Goal: Task Accomplishment & Management: Complete application form

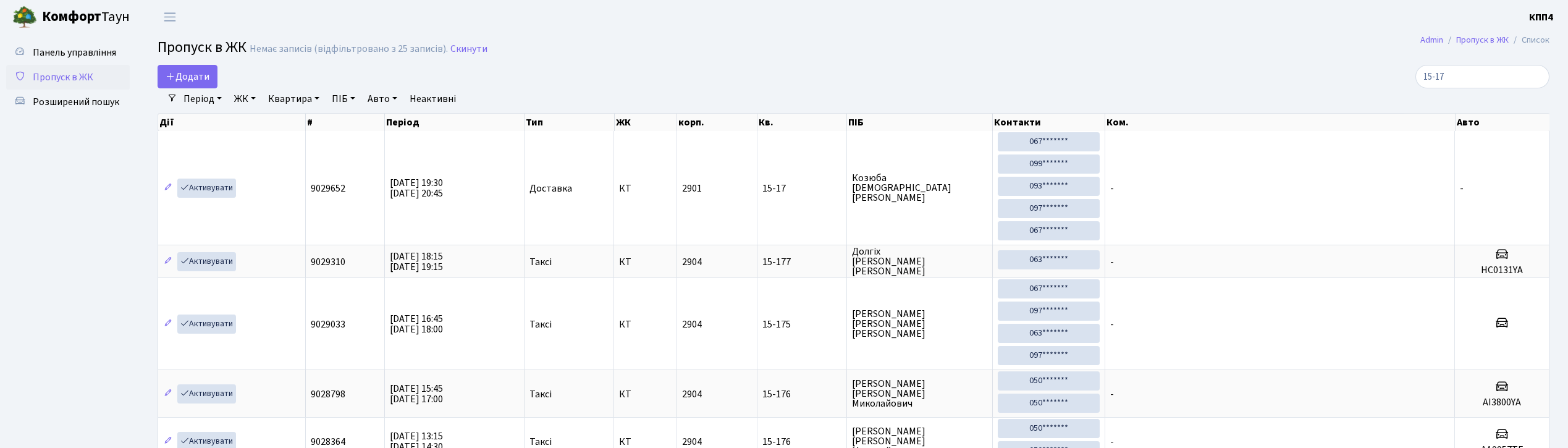
select select "25"
type input "15-17"
click at [64, 53] on span "Панель управління" at bounding box center [74, 53] width 84 height 14
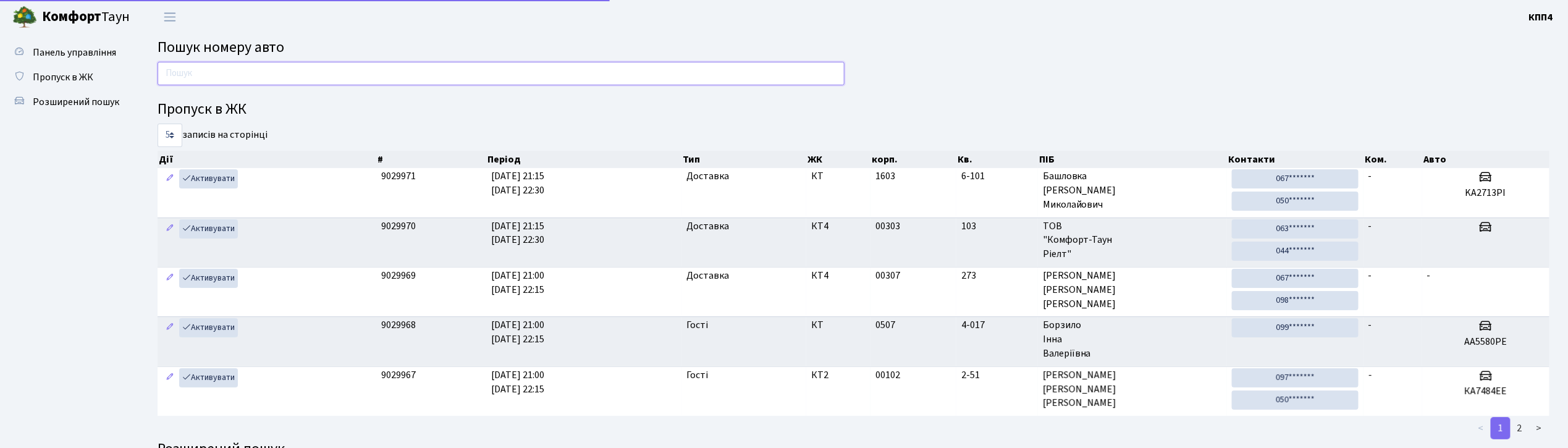
drag, startPoint x: 0, startPoint y: 0, endPoint x: 396, endPoint y: 71, distance: 402.3
click at [396, 71] on input "text" at bounding box center [501, 74] width 687 height 24
click at [43, 72] on span "Пропуск в ЖК" at bounding box center [63, 77] width 61 height 14
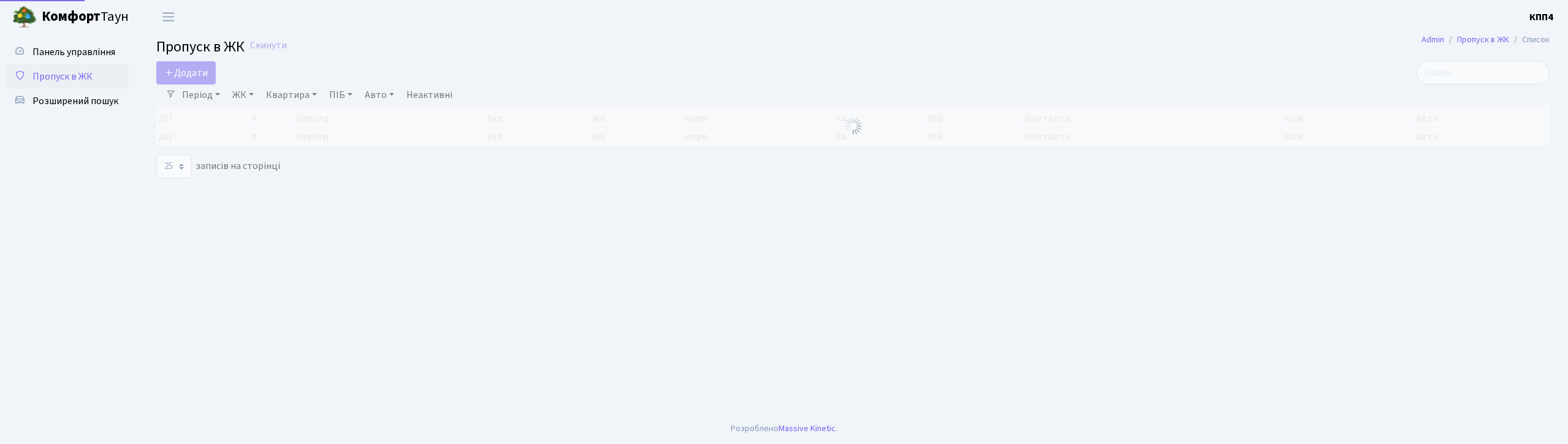
select select "25"
click at [198, 96] on link "Період" at bounding box center [201, 94] width 48 height 21
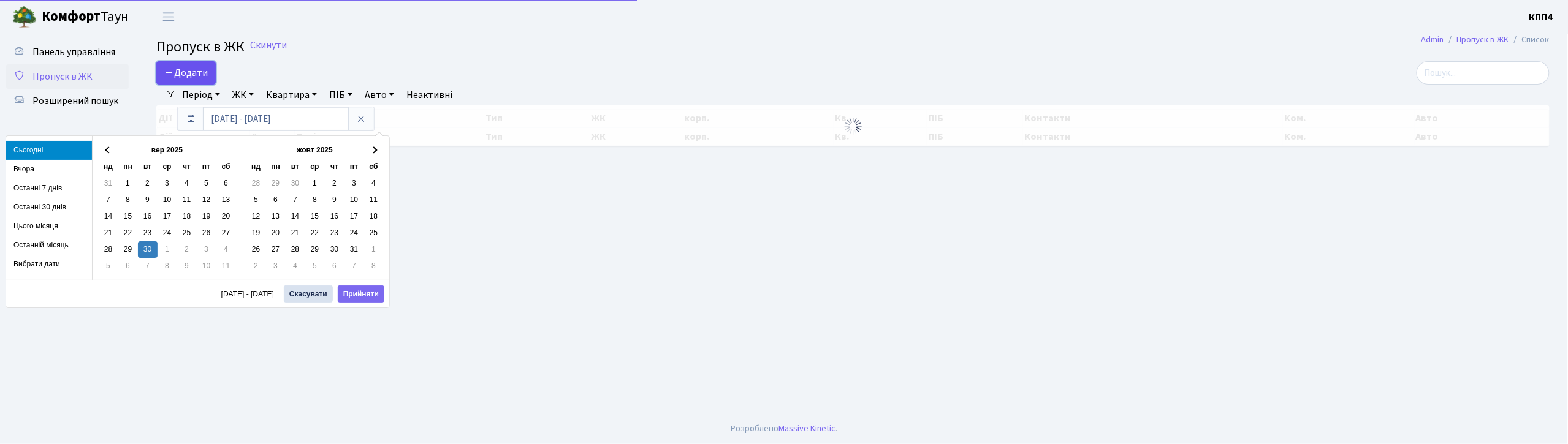
click at [194, 78] on span "Додати" at bounding box center [186, 73] width 43 height 14
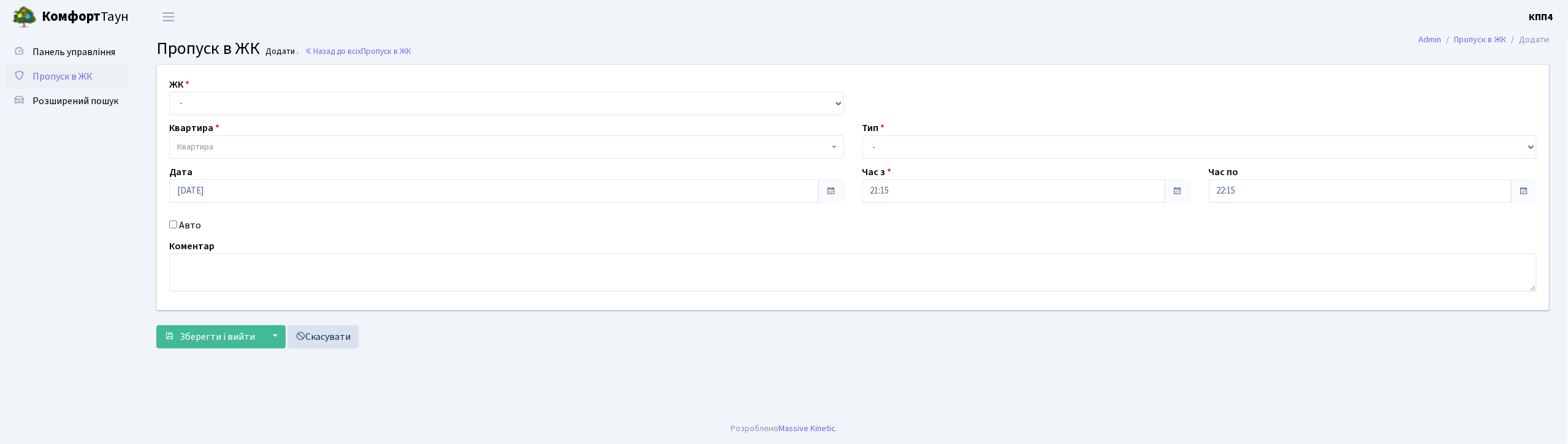
select select "271"
click at [169, 92] on select "- КТ, вул. Регенераторна, 4 КТ2, просп. Соборності, 17 КТ3, вул. Березнева, 16 …" at bounding box center [506, 103] width 674 height 24
select select
click at [268, 155] on span "Квартира" at bounding box center [506, 147] width 674 height 24
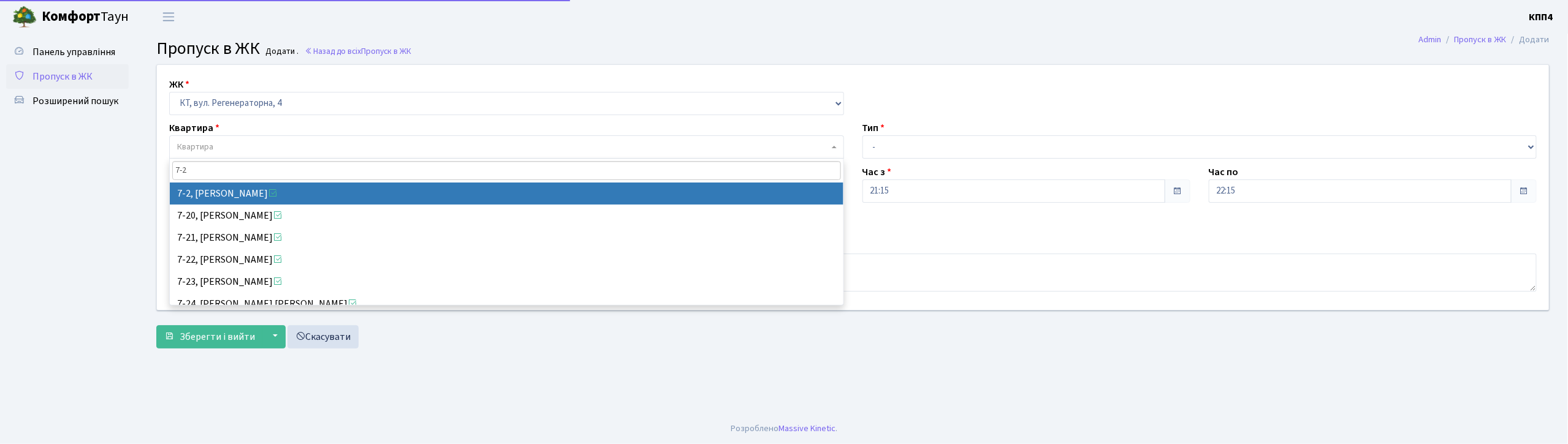
type input "7-2"
select select "5137"
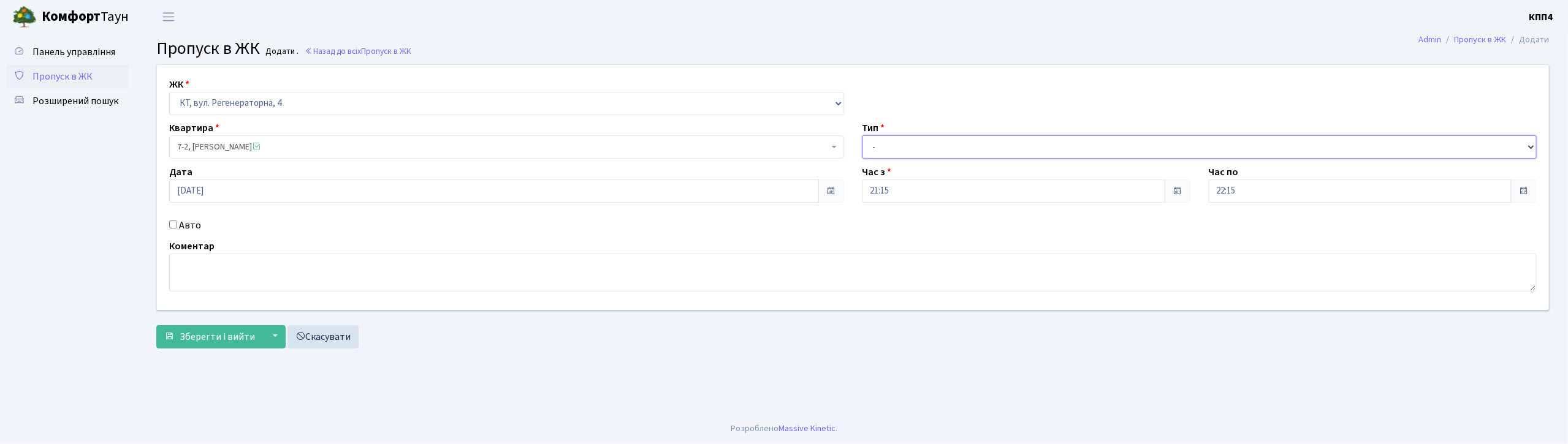
drag, startPoint x: 923, startPoint y: 153, endPoint x: 935, endPoint y: 156, distance: 12.4
click at [923, 153] on select "- Доставка Таксі Гості Сервіс" at bounding box center [1199, 147] width 674 height 24
select select "3"
click at [862, 135] on select "- Доставка Таксі Гості Сервіс" at bounding box center [1199, 147] width 674 height 24
click at [182, 224] on label "Авто" at bounding box center [189, 225] width 22 height 14
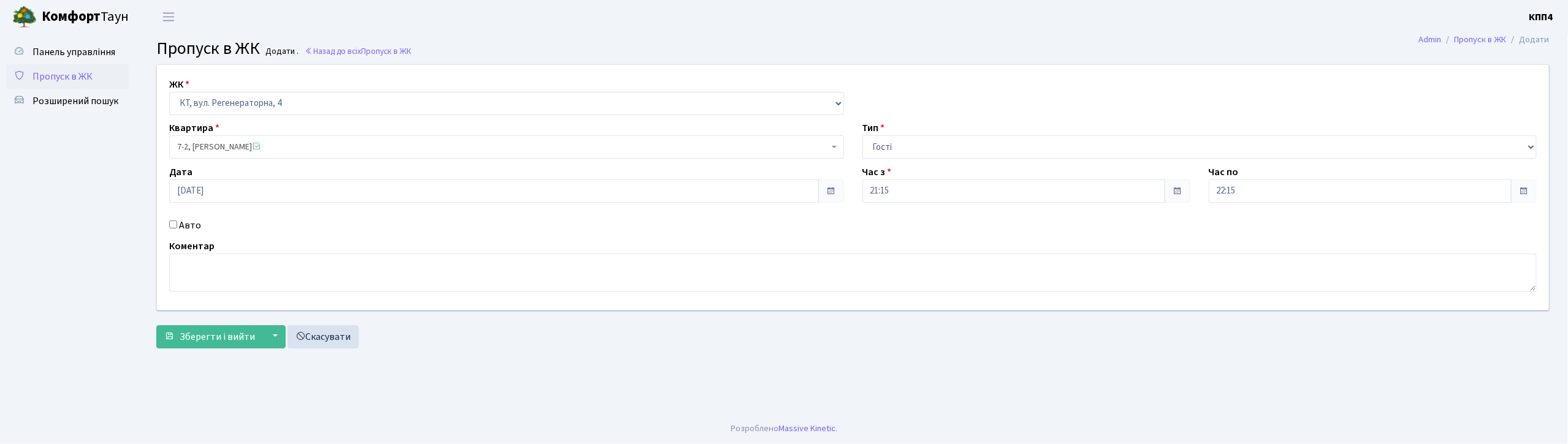
click at [177, 224] on input "Авто" at bounding box center [173, 224] width 8 height 8
checkbox input "true"
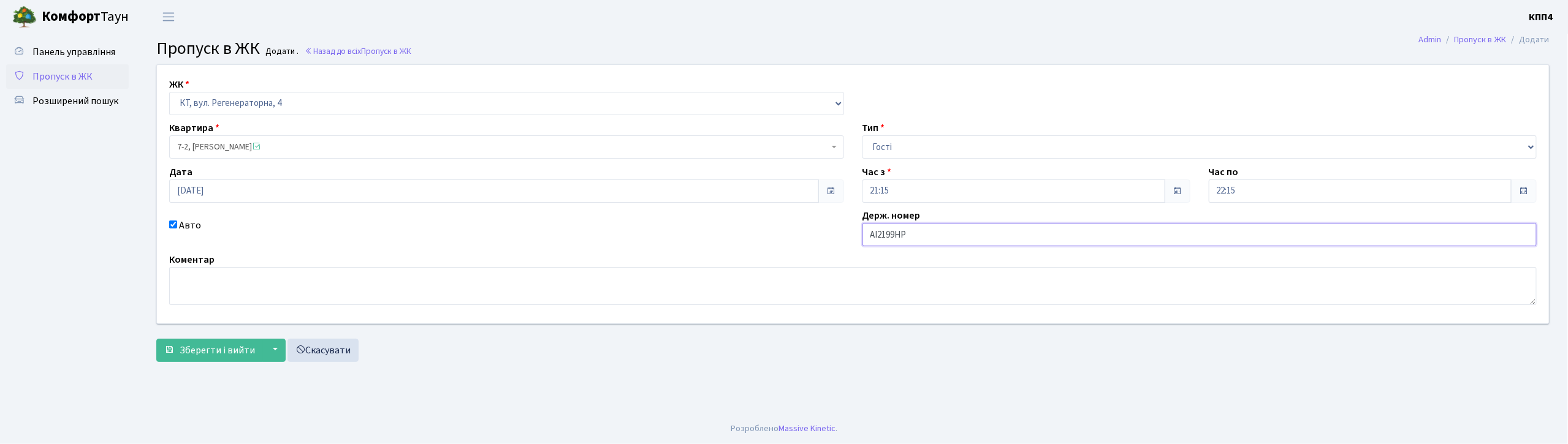
click at [901, 243] on input "АІ2199НР" at bounding box center [1199, 234] width 674 height 24
type input "АІ2199МР"
click at [211, 360] on button "Зберегти і вийти" at bounding box center [210, 350] width 106 height 24
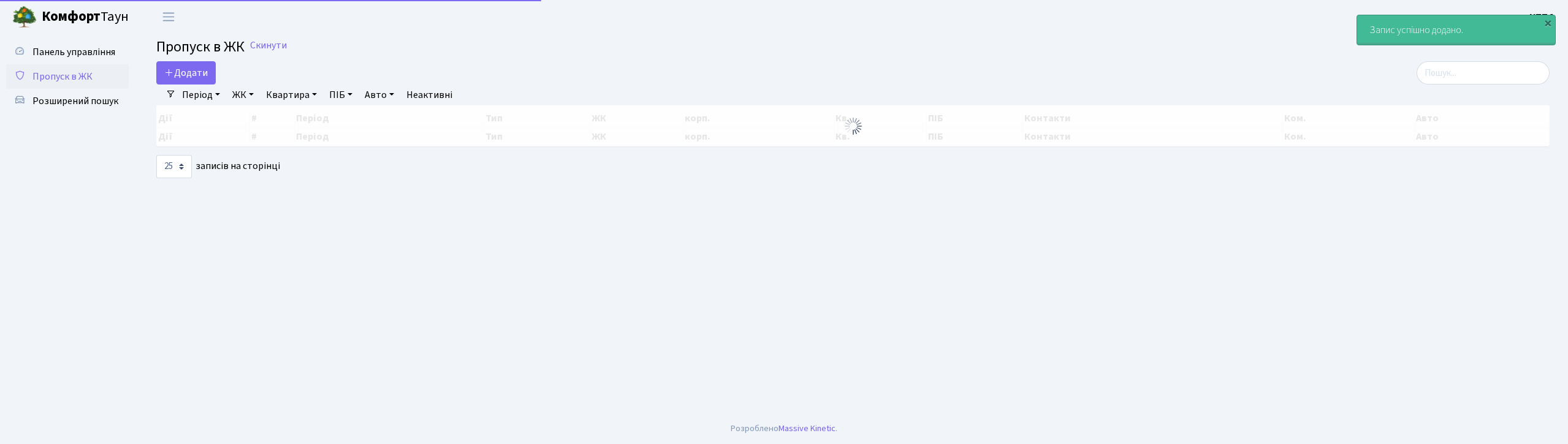
select select "25"
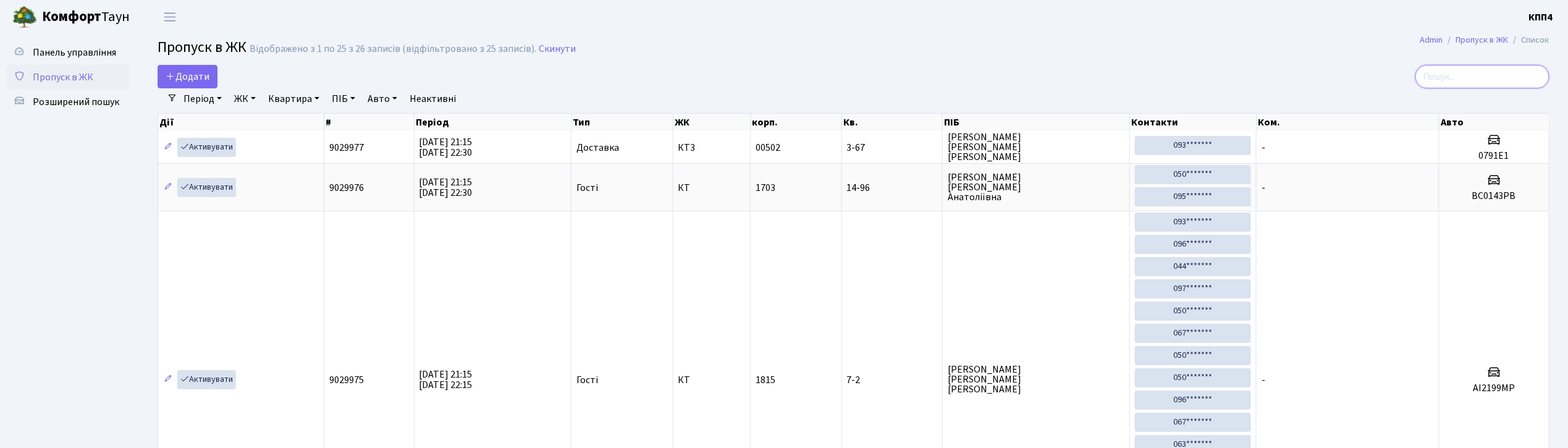
click at [1519, 68] on input "search" at bounding box center [1482, 77] width 134 height 24
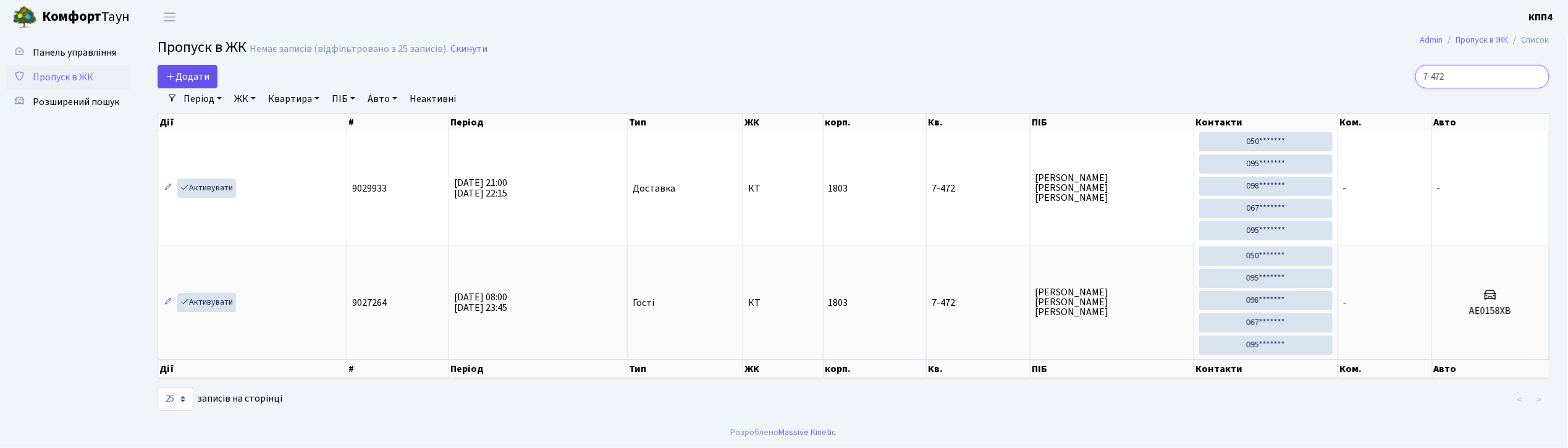
type input "7-472"
click at [164, 84] on link "Додати" at bounding box center [188, 77] width 60 height 24
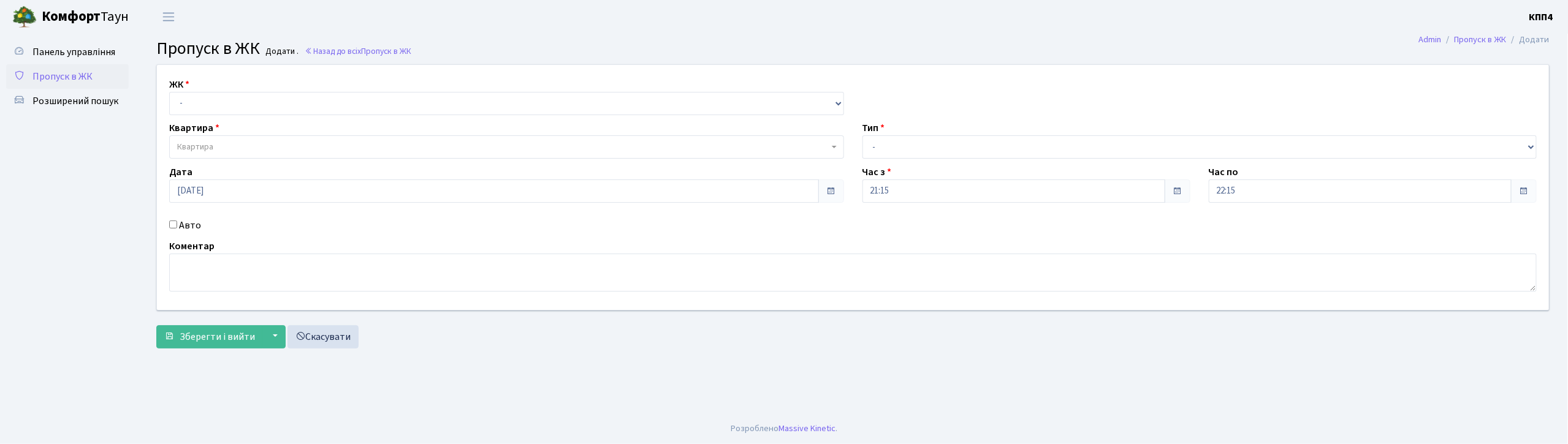
select select "271"
click at [169, 92] on select "- КТ, вул. Регенераторна, 4 КТ2, просп. [STREET_ADDRESS] [STREET_ADDRESS] [PERS…" at bounding box center [506, 103] width 674 height 24
select select
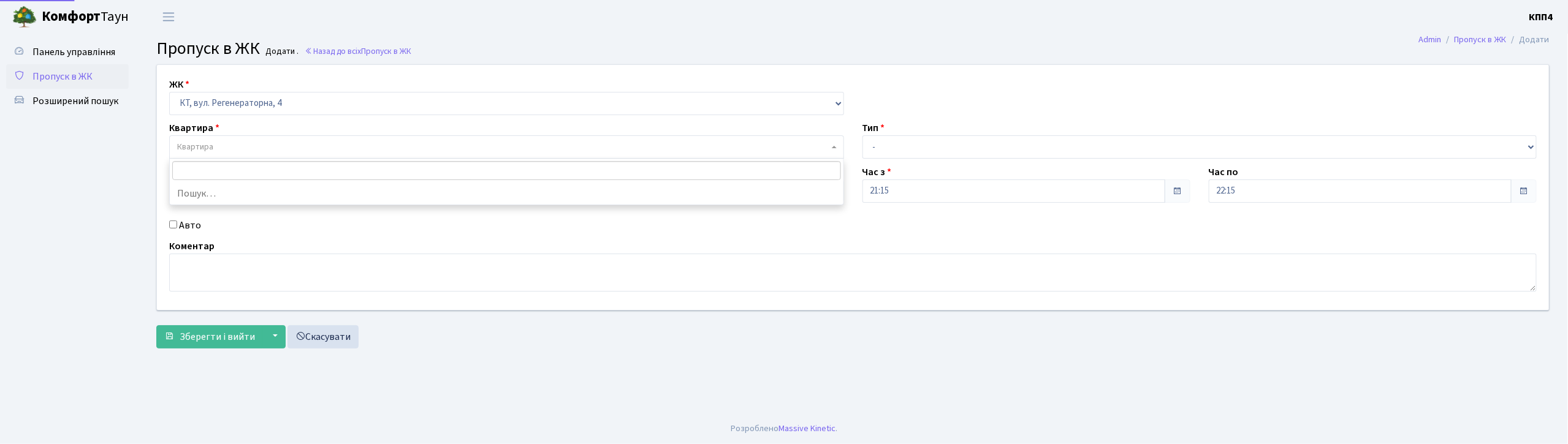
click at [231, 144] on span "Квартира" at bounding box center [503, 147] width 652 height 12
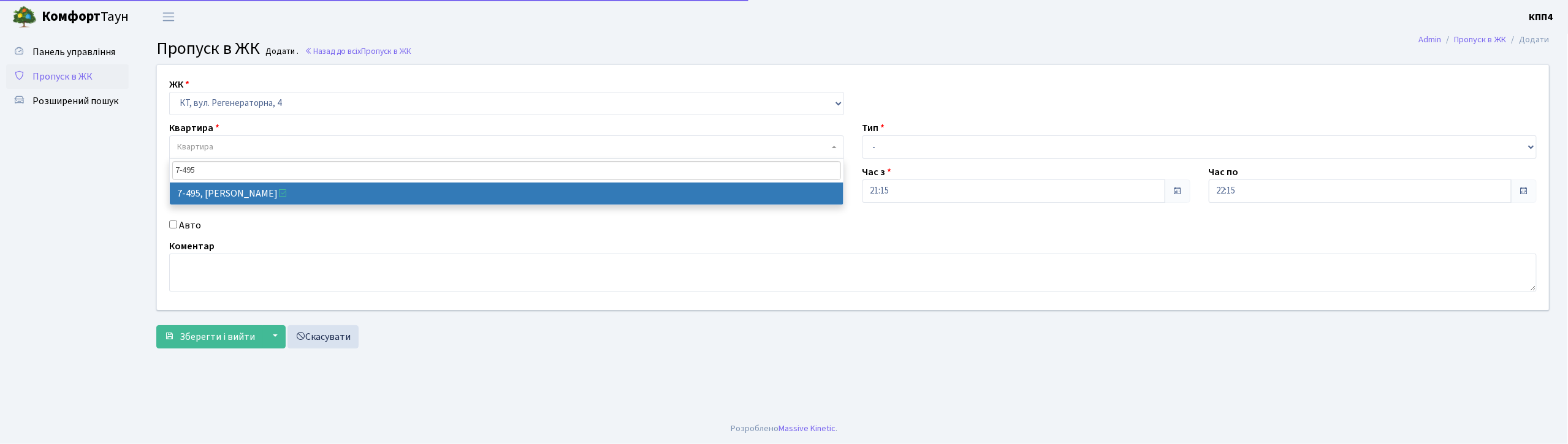
type input "7-495"
select select "4712"
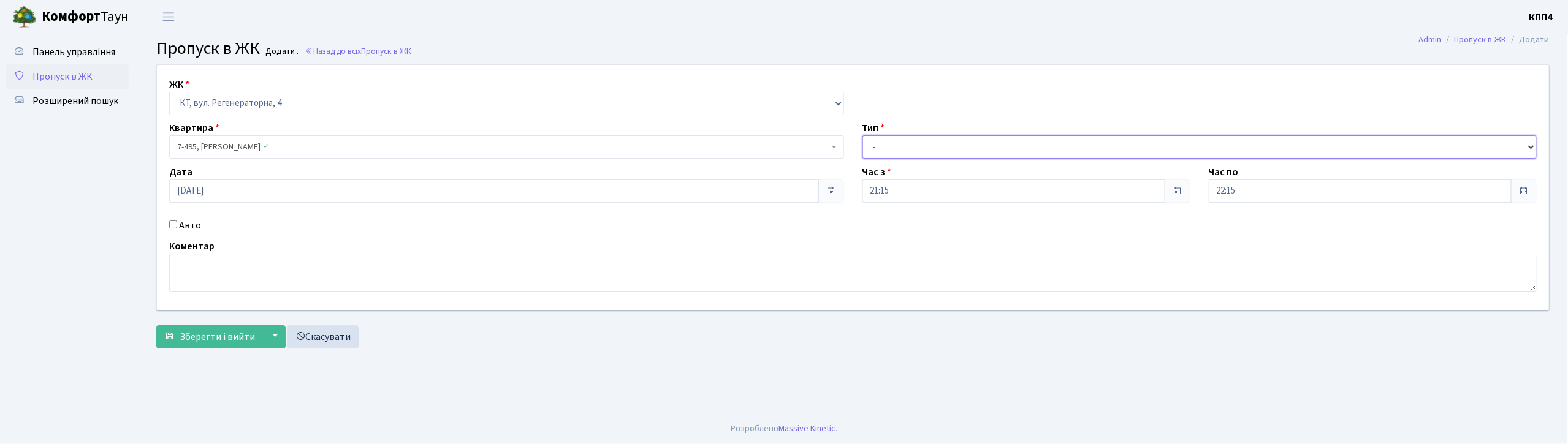
drag, startPoint x: 1045, startPoint y: 141, endPoint x: 1033, endPoint y: 153, distance: 17.0
click at [1045, 141] on select "- Доставка Таксі Гості Сервіс" at bounding box center [1199, 147] width 674 height 24
select select "3"
click at [862, 135] on select "- Доставка Таксі Гості Сервіс" at bounding box center [1199, 147] width 674 height 24
click at [218, 339] on span "Зберегти і вийти" at bounding box center [217, 337] width 75 height 14
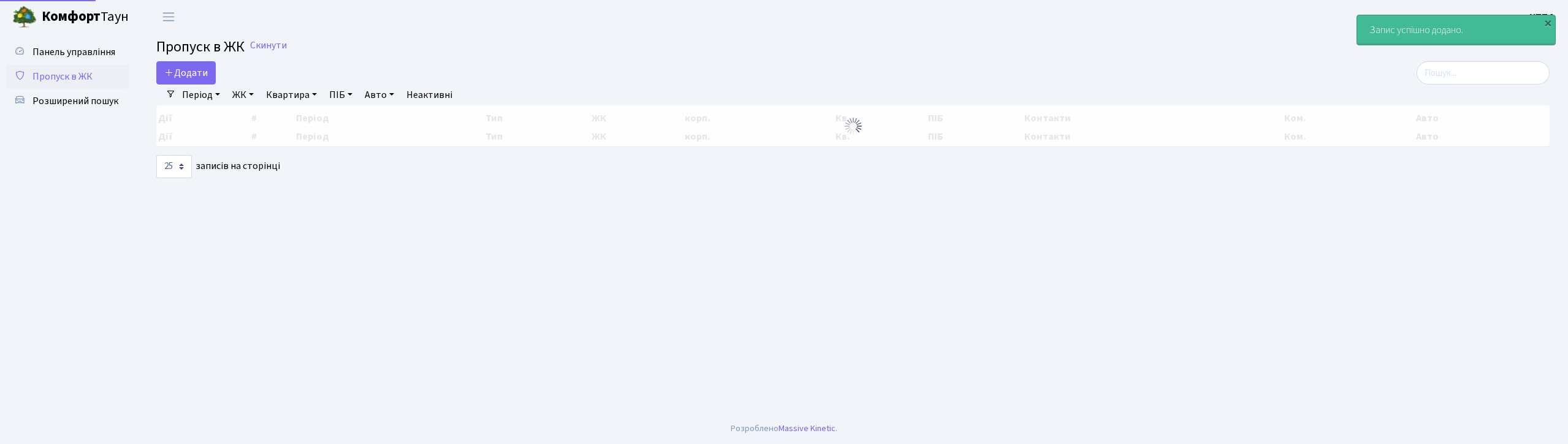
select select "25"
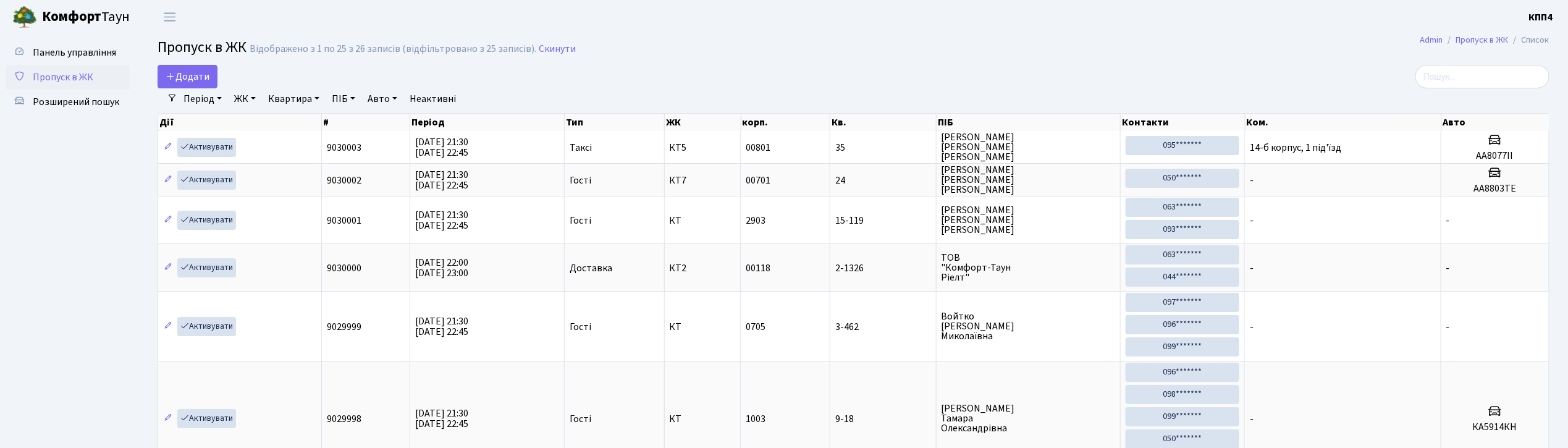
click at [1464, 90] on div "Період 30.09.2025 - 30.09.2025 ЖК - КТ, вул. Регенераторна, 4 КТ2, просп. Собор…" at bounding box center [858, 98] width 1363 height 21
click at [1464, 79] on input "search" at bounding box center [1482, 77] width 134 height 24
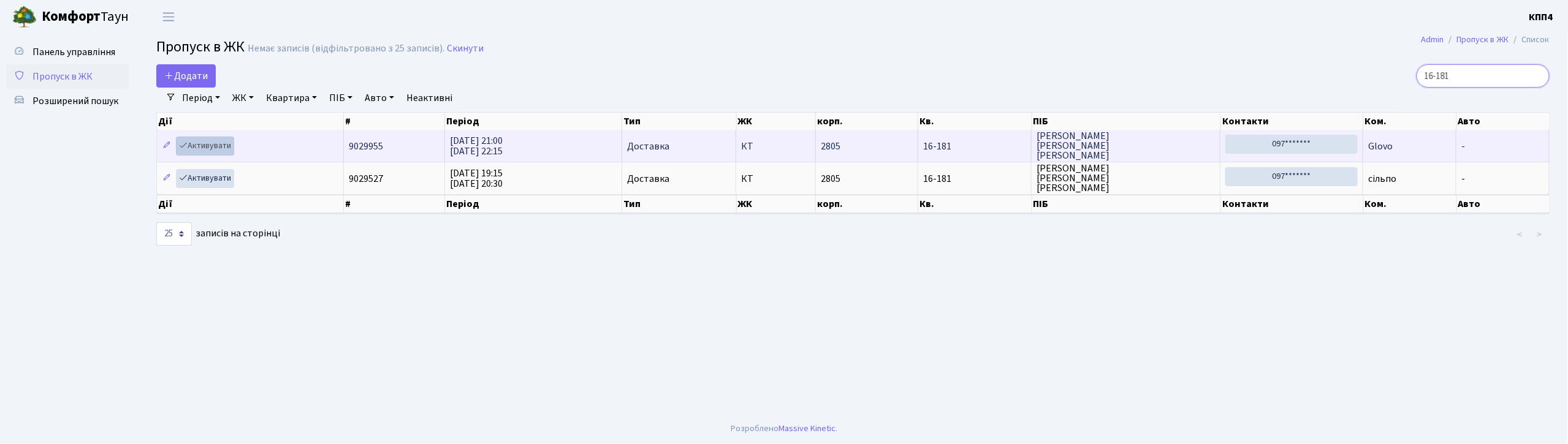
type input "16-181"
click at [214, 147] on link "Активувати" at bounding box center [205, 146] width 59 height 19
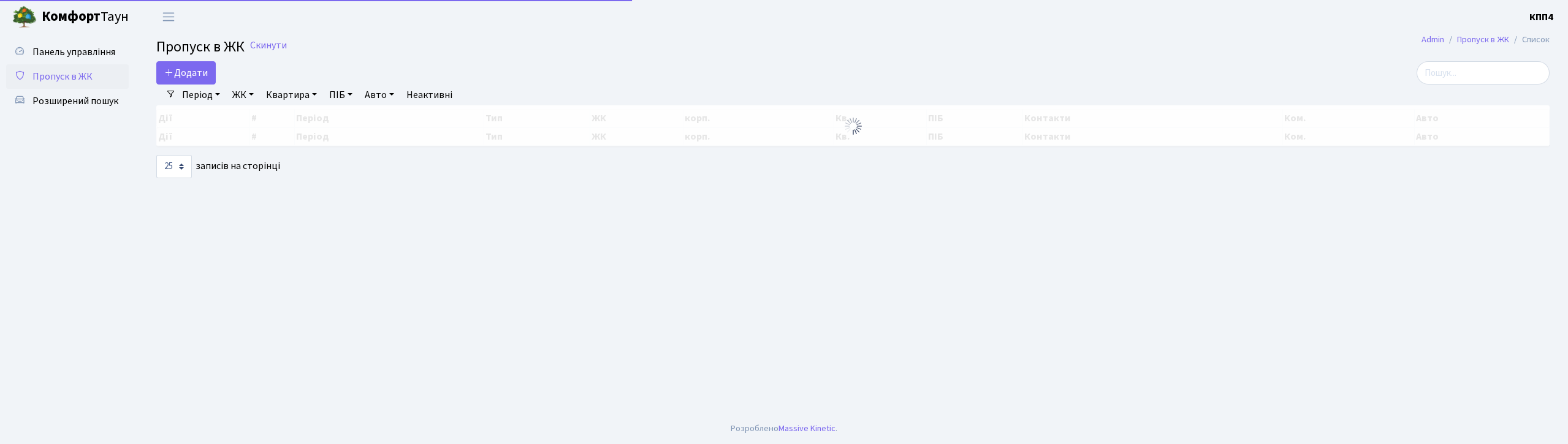
select select "25"
click at [1489, 71] on input "search" at bounding box center [1483, 73] width 133 height 24
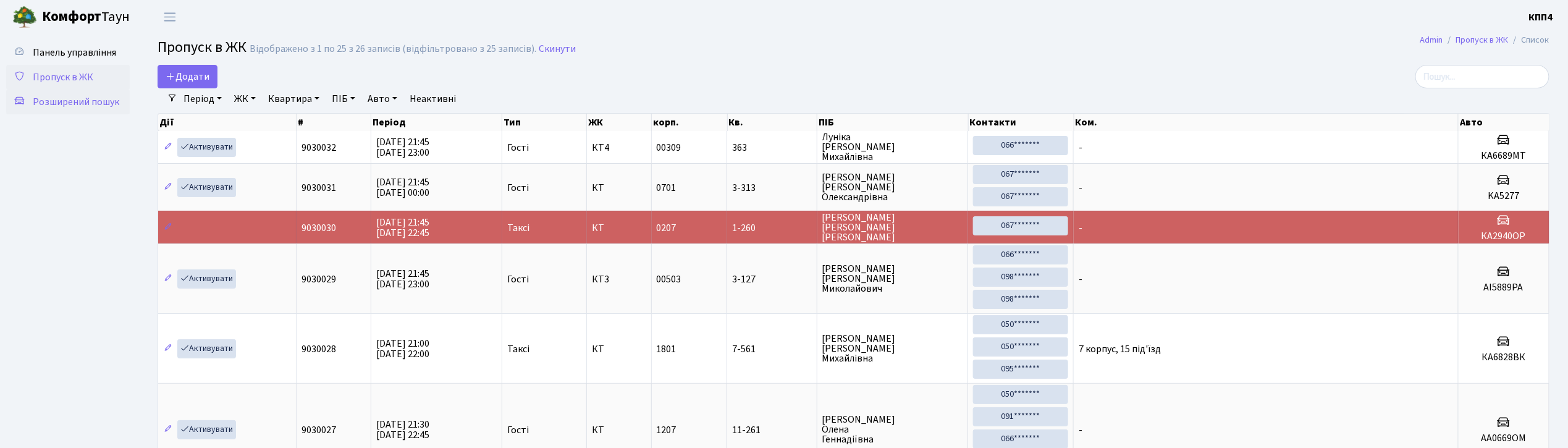
click at [79, 95] on span "Розширений пошук" at bounding box center [76, 102] width 87 height 14
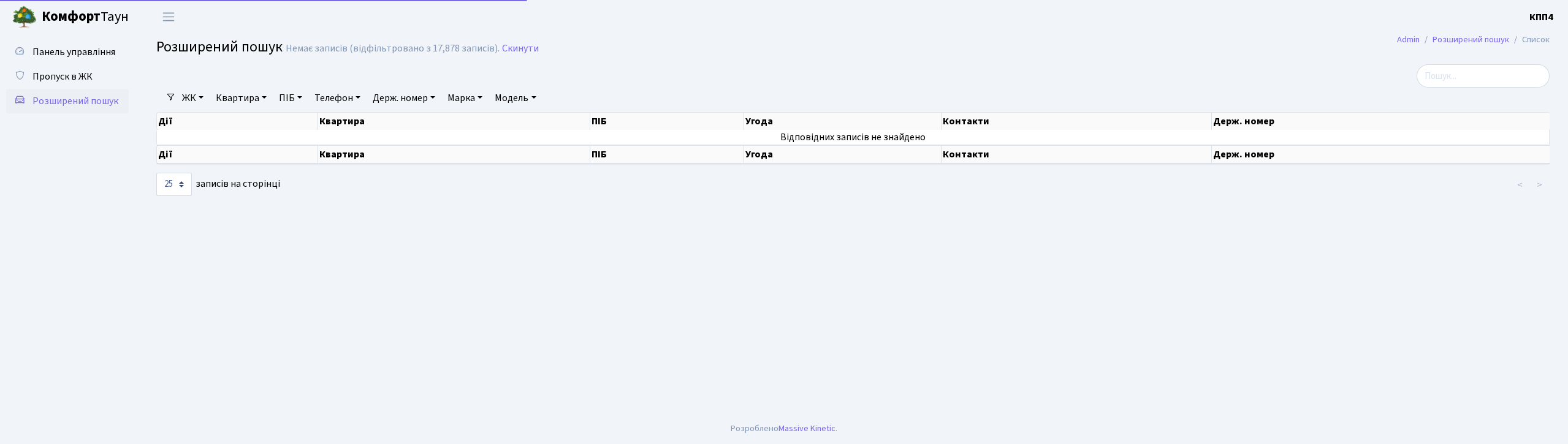
select select "25"
click at [233, 98] on link "Квартира" at bounding box center [241, 97] width 61 height 21
type input "33"
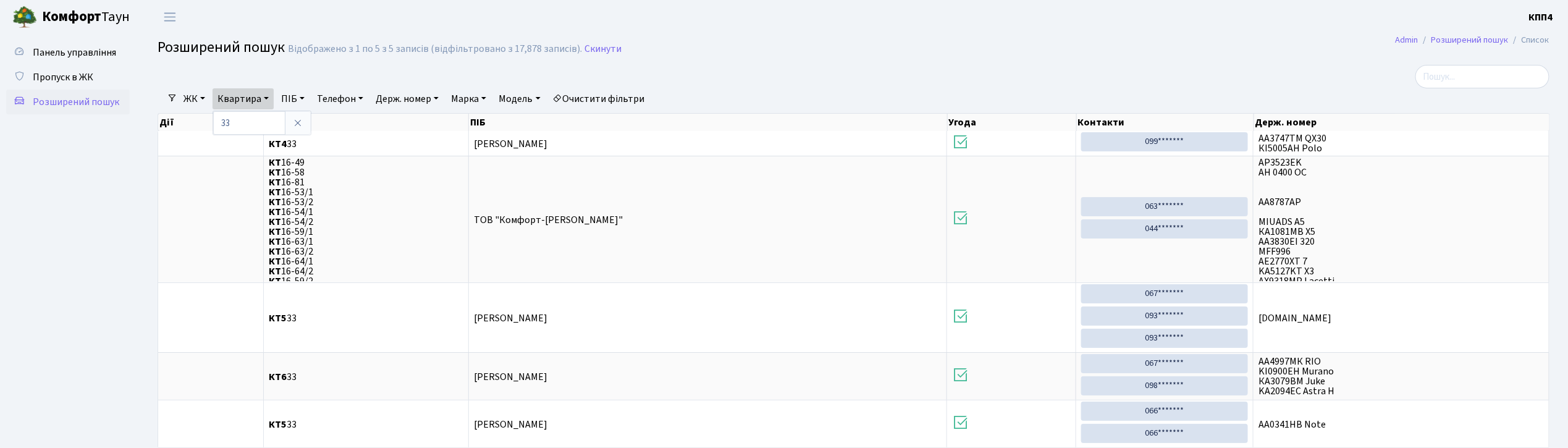
click at [196, 101] on link "ЖК" at bounding box center [194, 98] width 31 height 21
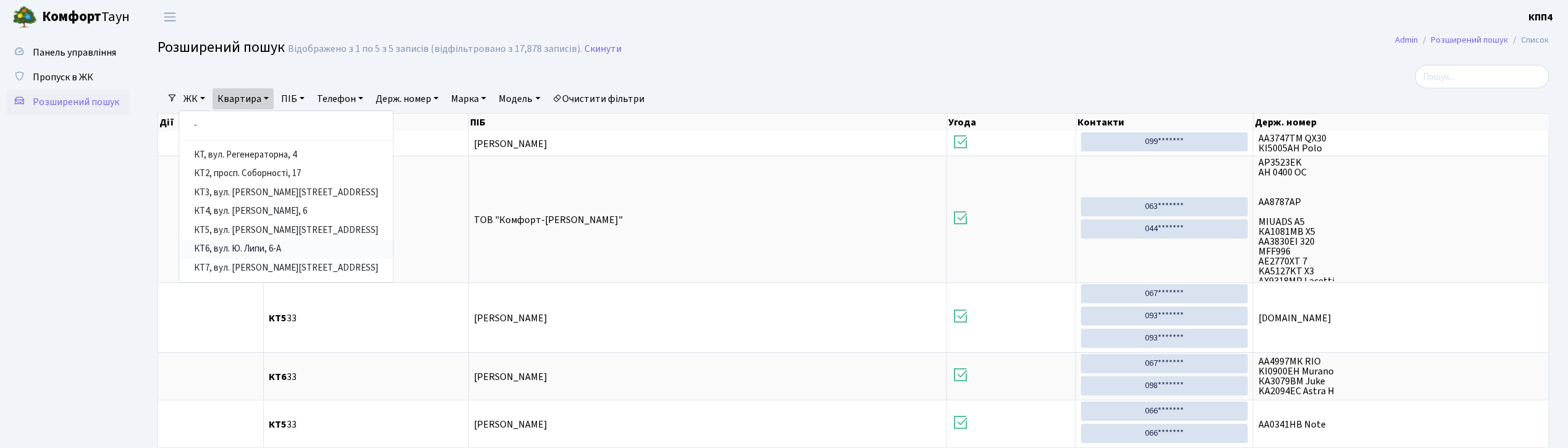
click at [263, 244] on link "КТ6, вул. Ю. Липи, 6-А" at bounding box center [286, 249] width 214 height 19
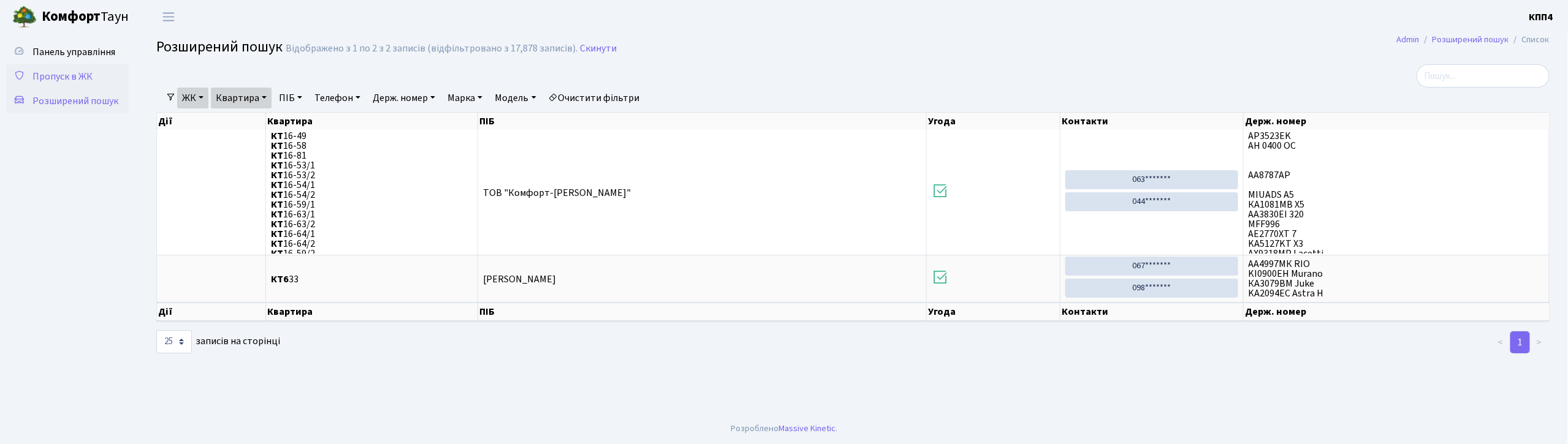
click at [49, 81] on span "Пропуск в ЖК" at bounding box center [62, 77] width 60 height 14
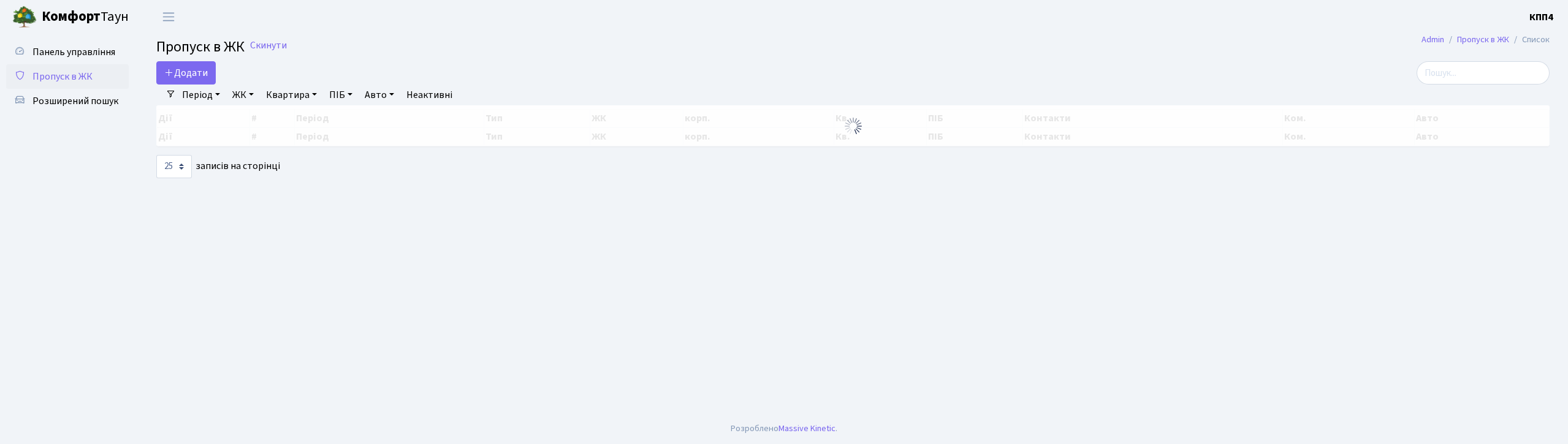
select select "25"
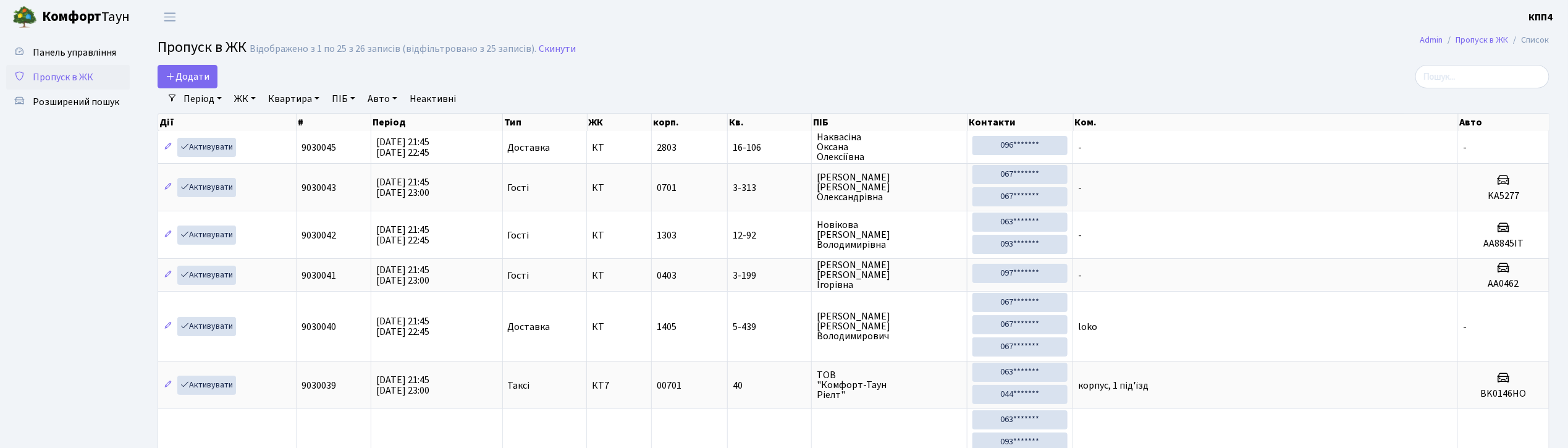
click at [183, 89] on link "Період" at bounding box center [202, 98] width 48 height 21
click at [196, 72] on span "Додати" at bounding box center [187, 77] width 44 height 14
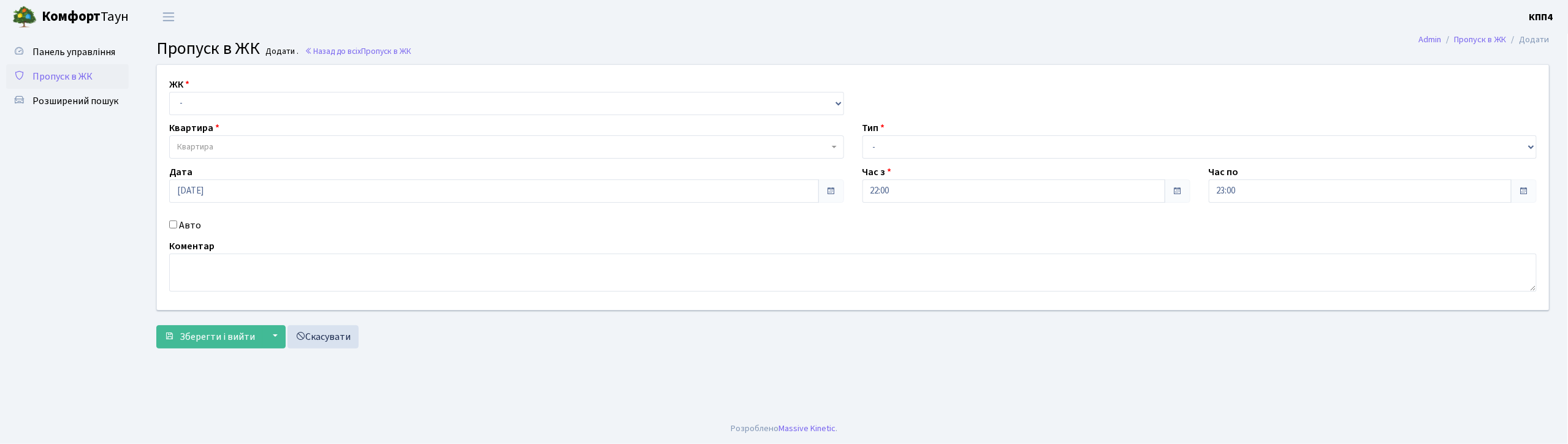
select select "271"
click at [169, 92] on select "- КТ, вул. Регенераторна, 4 КТ2, просп. [STREET_ADDRESS] [STREET_ADDRESS] [PERS…" at bounding box center [506, 103] width 674 height 24
select select
click at [179, 224] on label "Авто" at bounding box center [189, 225] width 22 height 14
click at [177, 224] on input "Авто" at bounding box center [173, 224] width 8 height 8
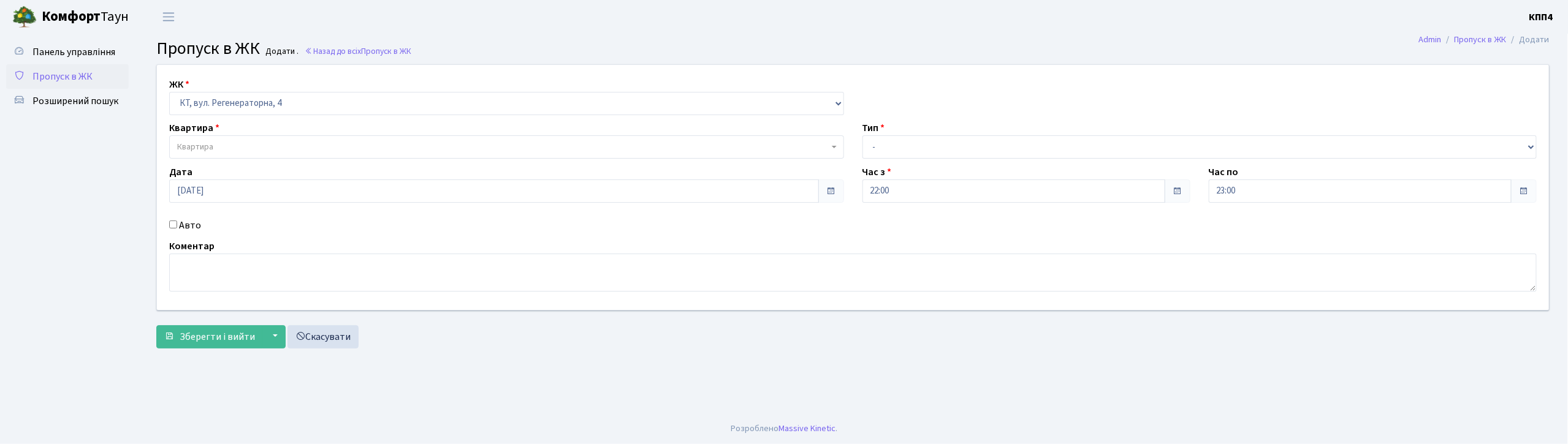
checkbox input "true"
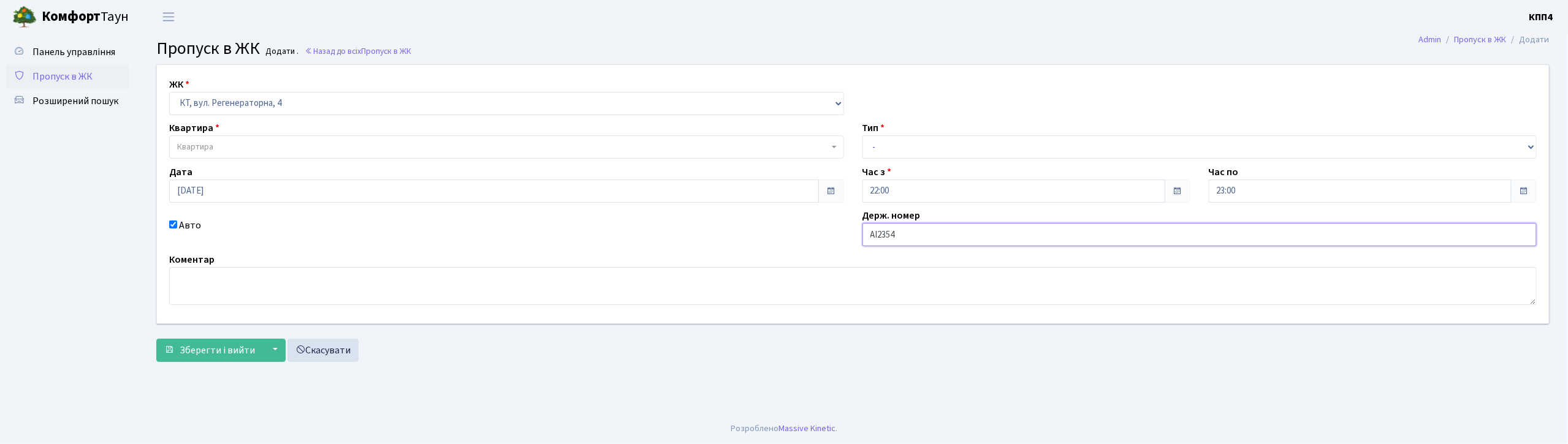
type input "АІ2354ОВ"
click at [900, 141] on select "- Доставка Таксі Гості Сервіс" at bounding box center [1199, 147] width 674 height 24
select select "2"
click at [862, 135] on select "- Доставка Таксі Гості Сервіс" at bounding box center [1199, 147] width 674 height 24
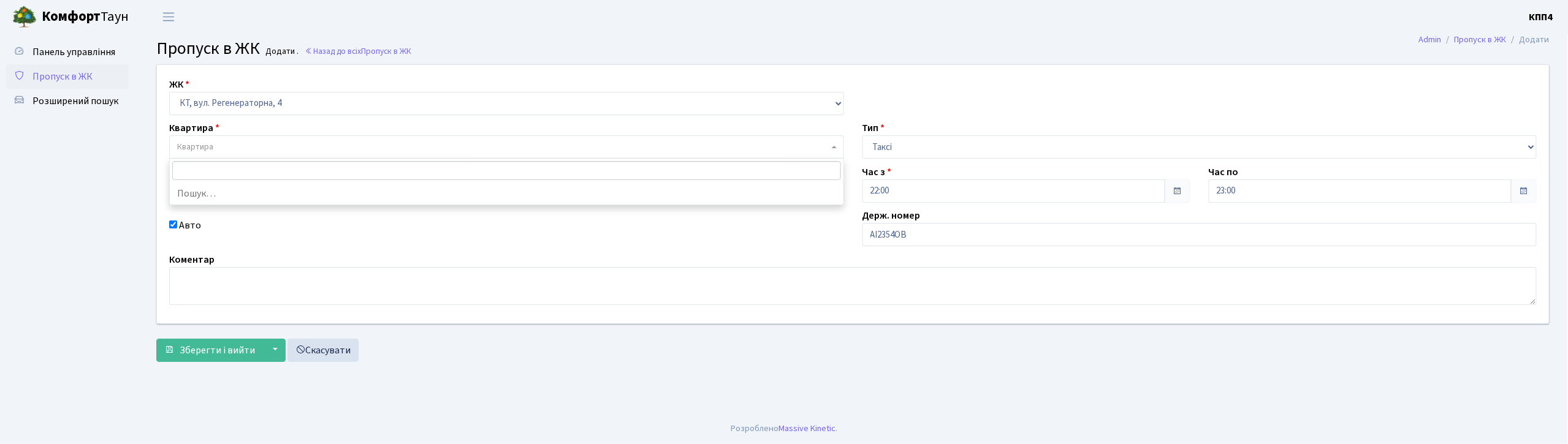
click at [309, 141] on span "Квартира" at bounding box center [506, 147] width 674 height 24
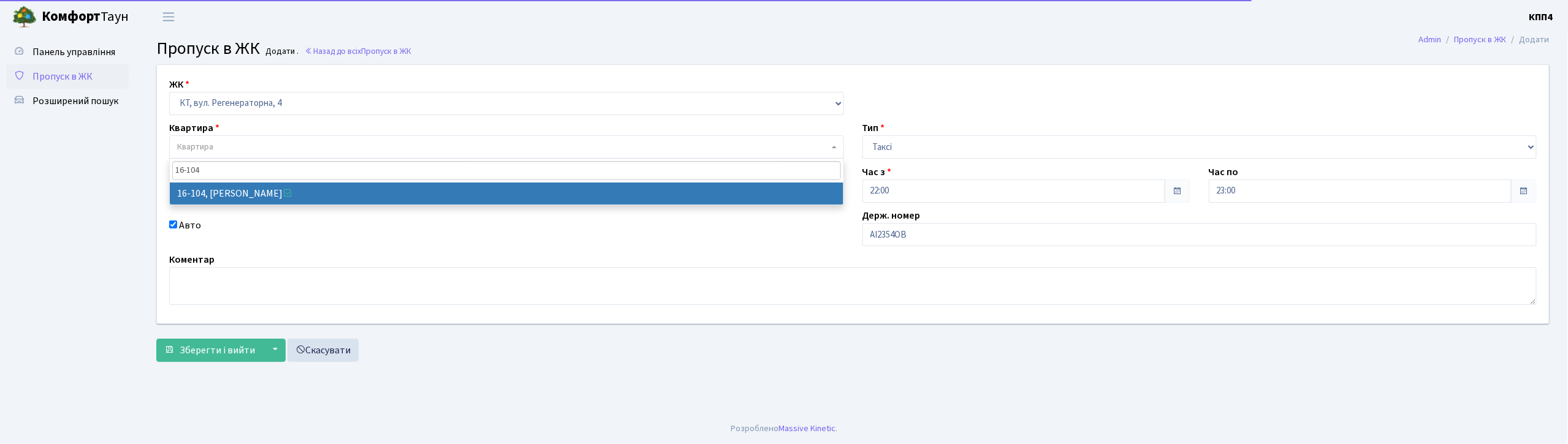
type input "16-104"
select select "8665"
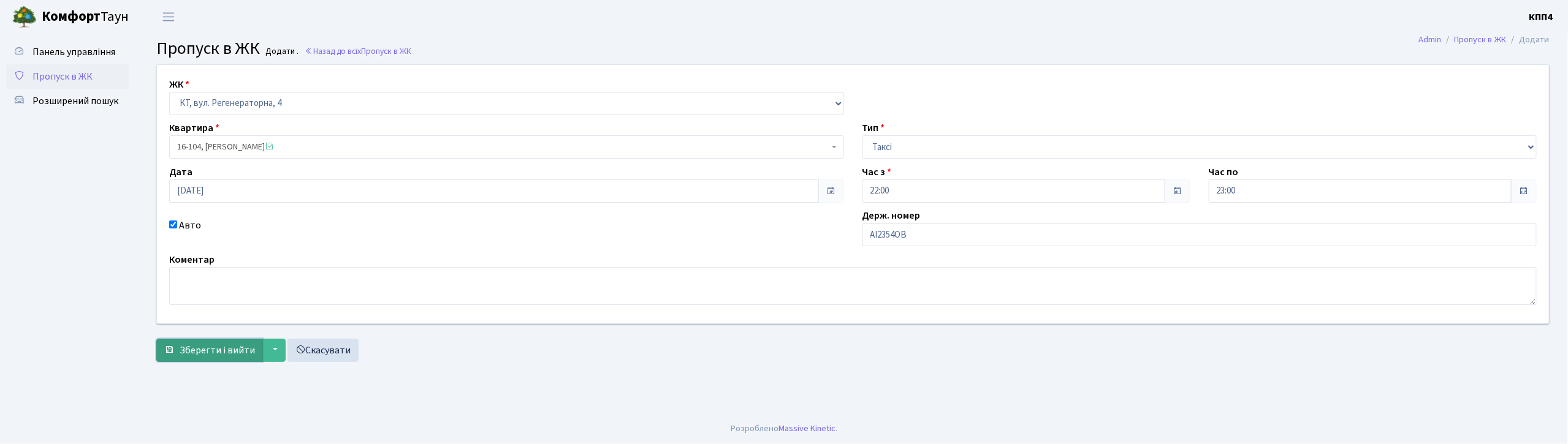
click at [179, 357] on button "Зберегти і вийти" at bounding box center [210, 350] width 106 height 24
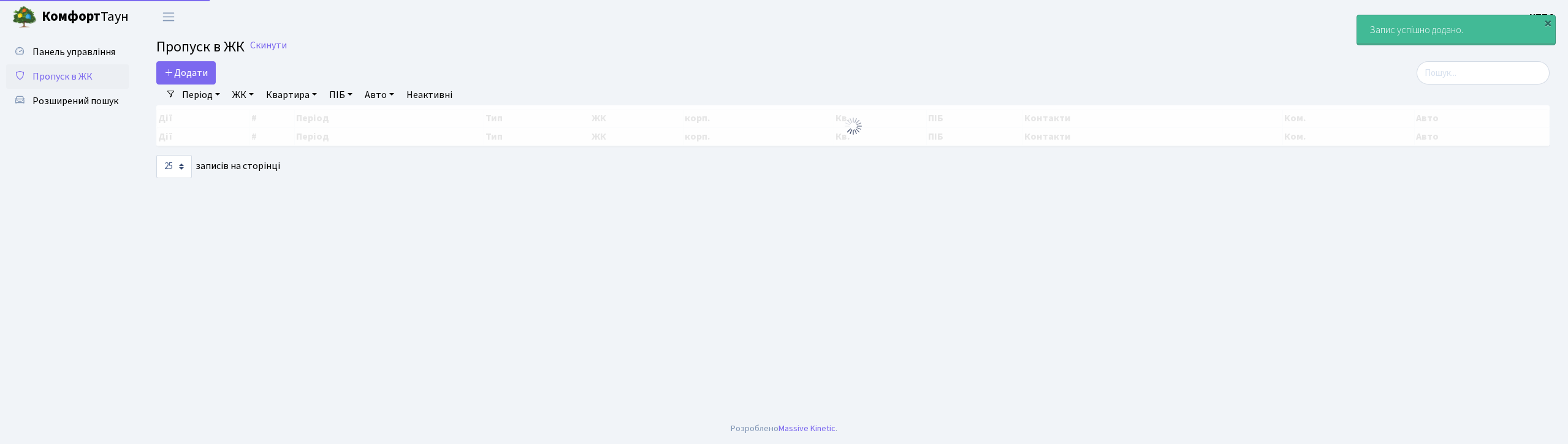
select select "25"
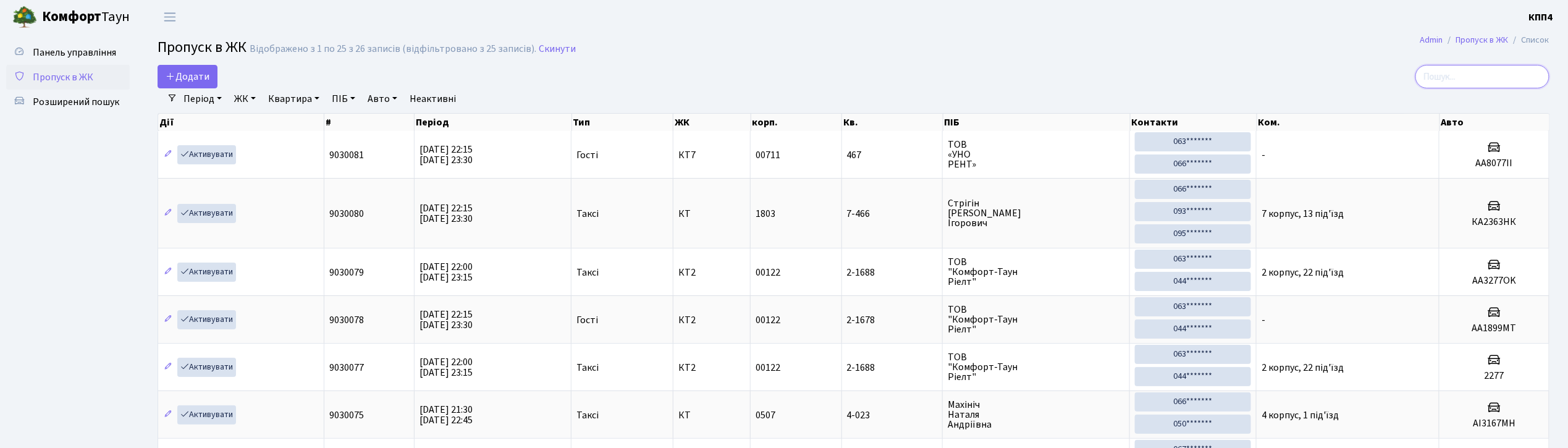
click at [1493, 74] on input "search" at bounding box center [1482, 77] width 134 height 24
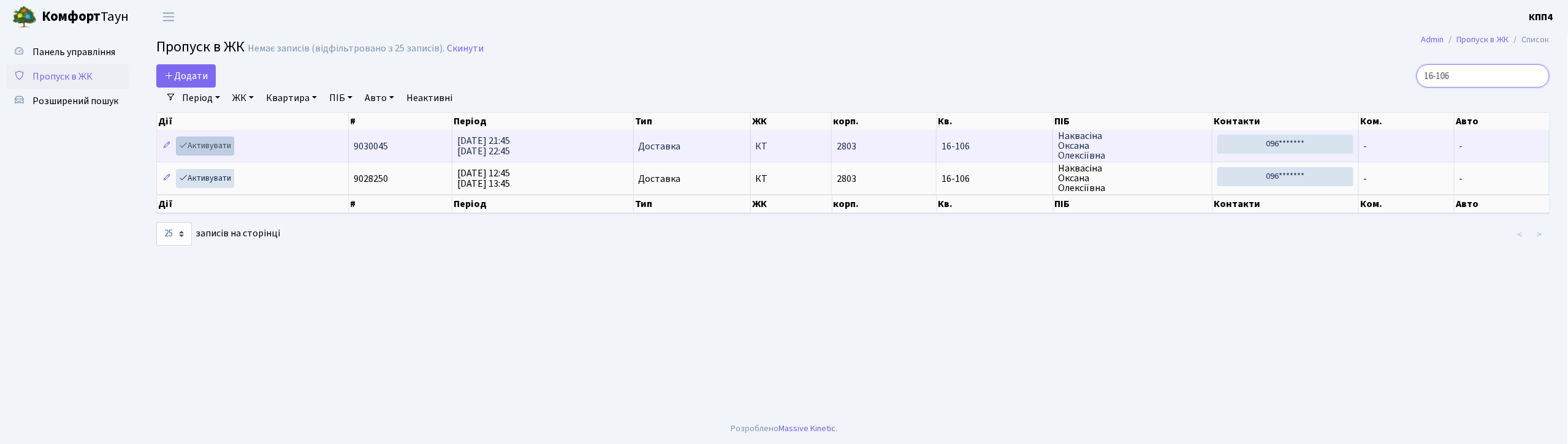
type input "16-106"
click at [221, 148] on link "Активувати" at bounding box center [205, 146] width 59 height 19
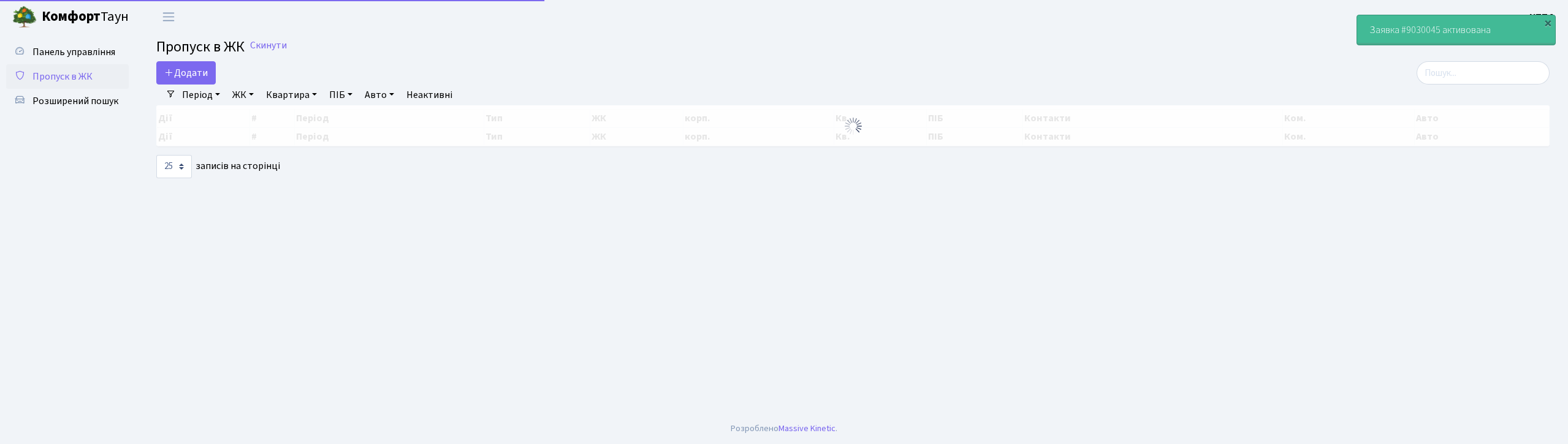
select select "25"
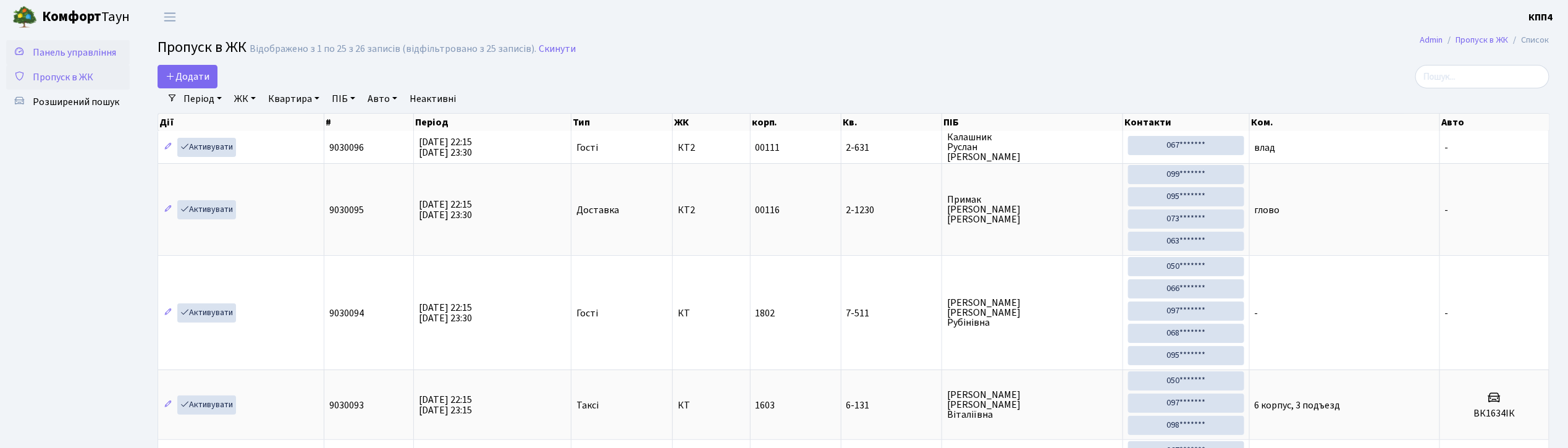
click at [62, 46] on span "Панель управління" at bounding box center [74, 53] width 84 height 14
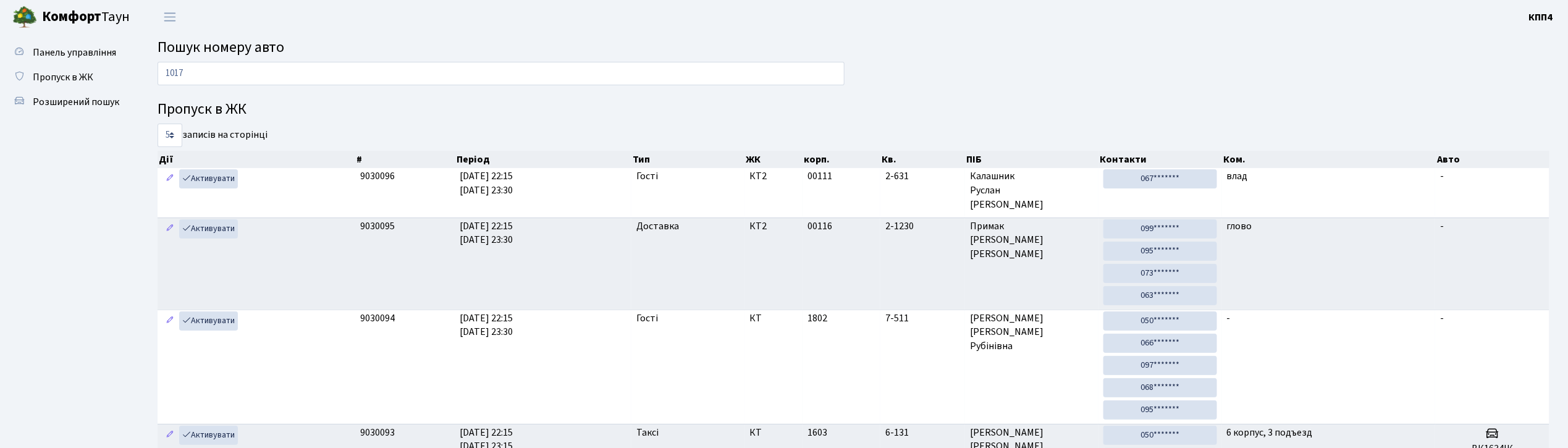
type input "1017"
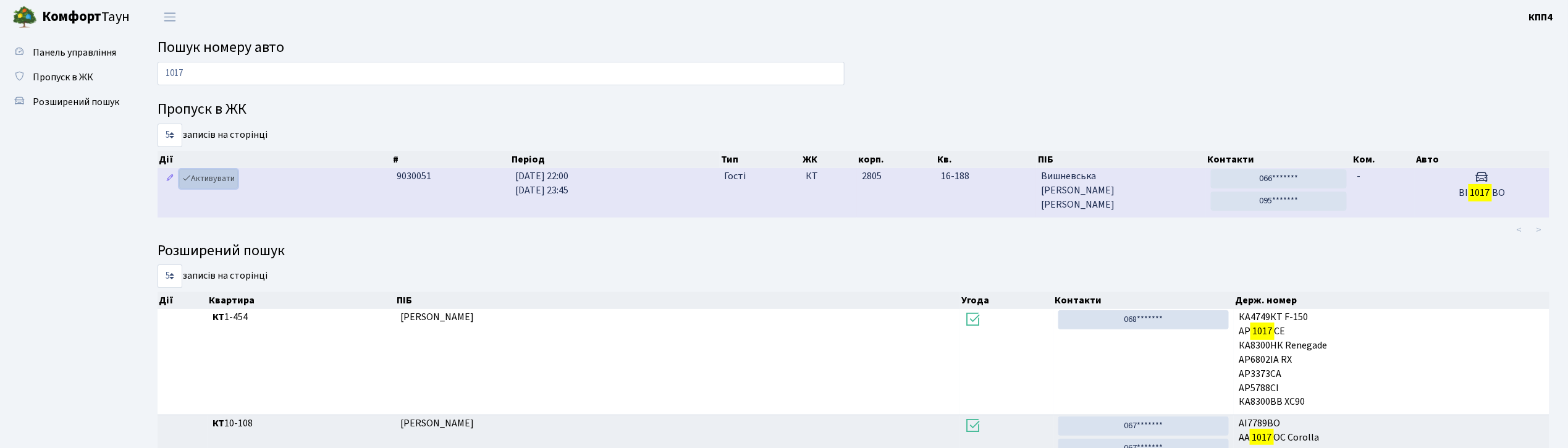
click at [204, 181] on link "Активувати" at bounding box center [209, 179] width 59 height 19
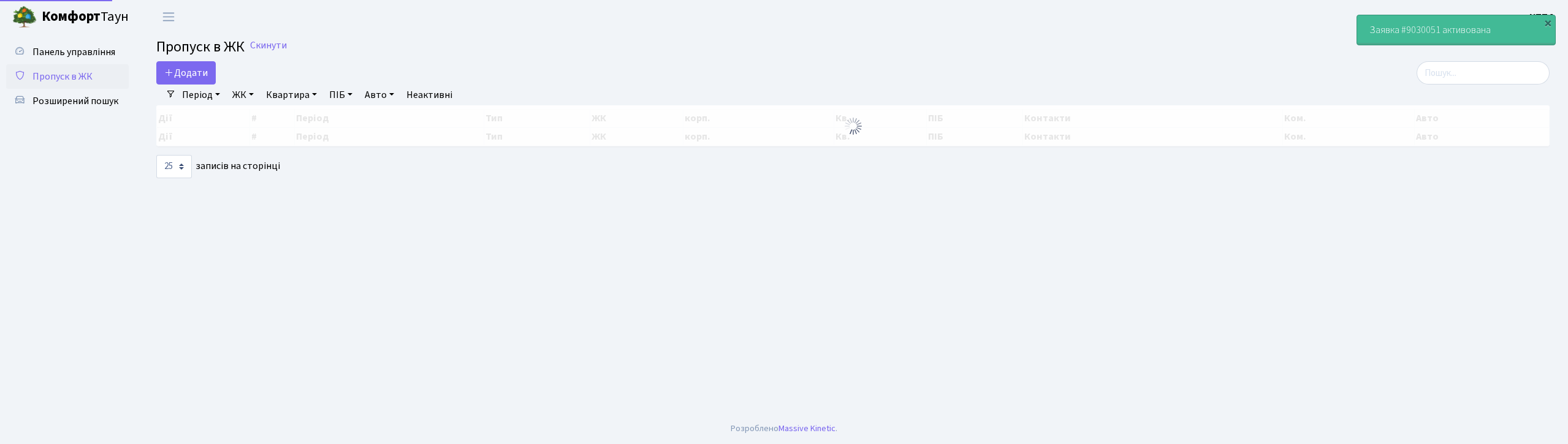
select select "25"
click at [1489, 56] on h2 "Пропуск в ЖК Скинути" at bounding box center [853, 47] width 1393 height 17
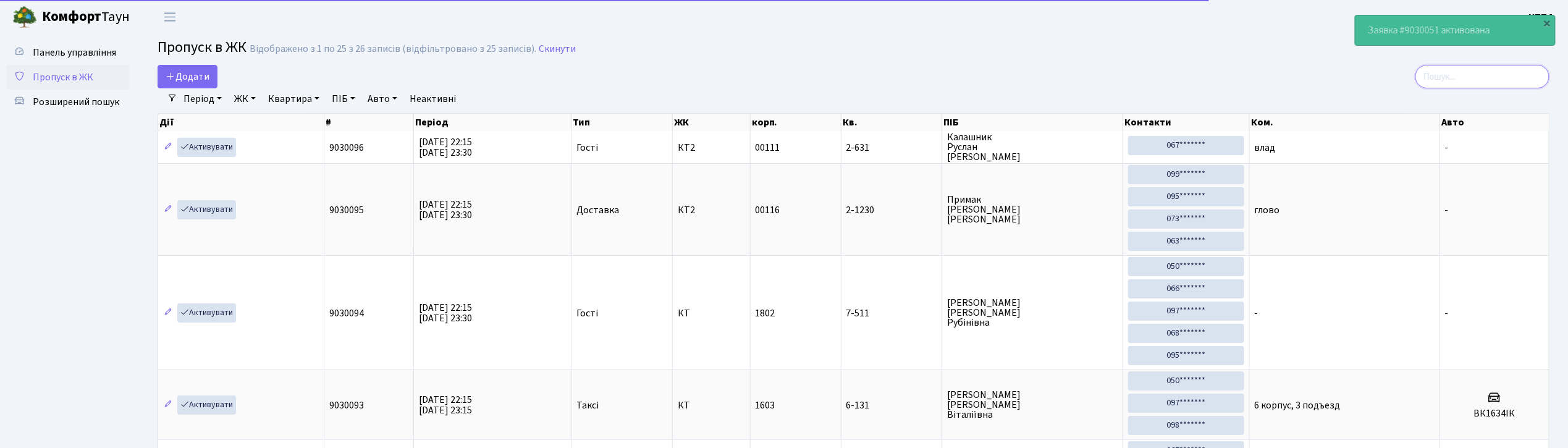
click at [1473, 87] on input "search" at bounding box center [1482, 77] width 134 height 24
